Goal: Use online tool/utility: Use online tool/utility

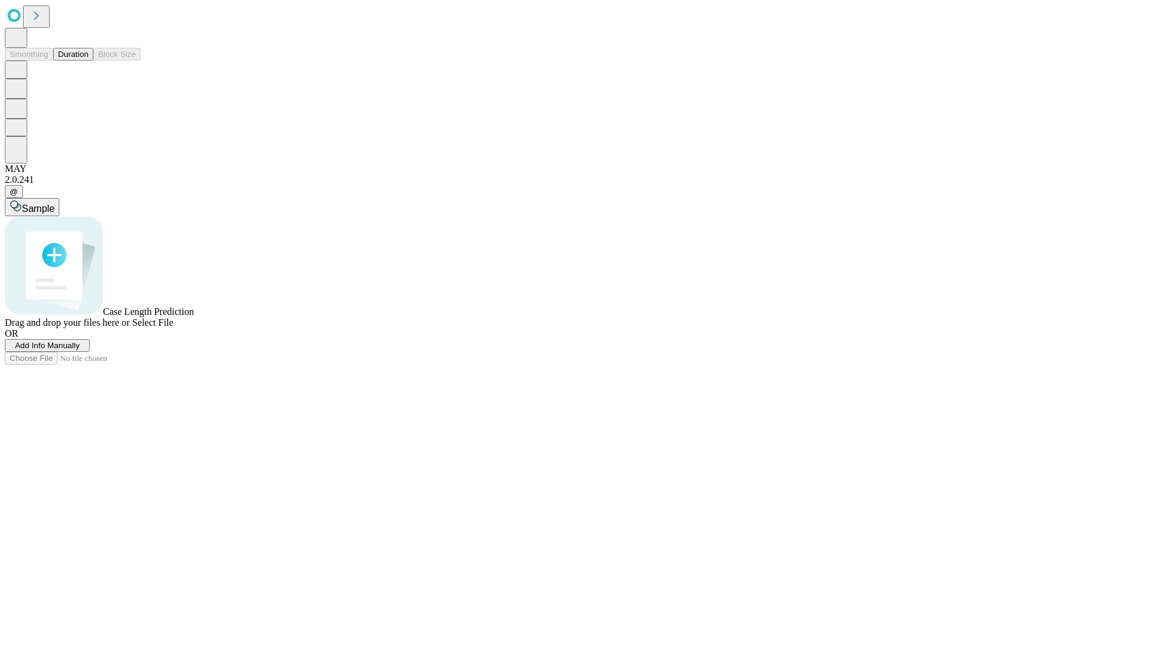
click at [88, 61] on button "Duration" at bounding box center [73, 54] width 40 height 13
click at [55, 204] on span "Sample" at bounding box center [38, 209] width 33 height 10
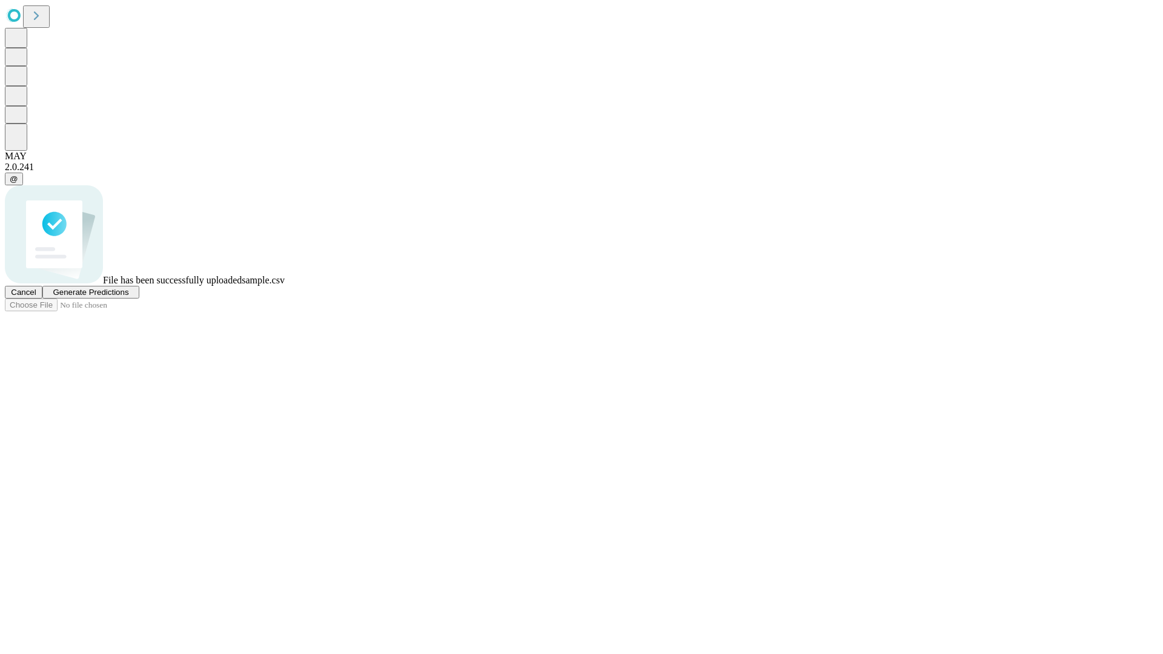
click at [128, 297] on span "Generate Predictions" at bounding box center [91, 292] width 76 height 9
